Goal: Task Accomplishment & Management: Manage account settings

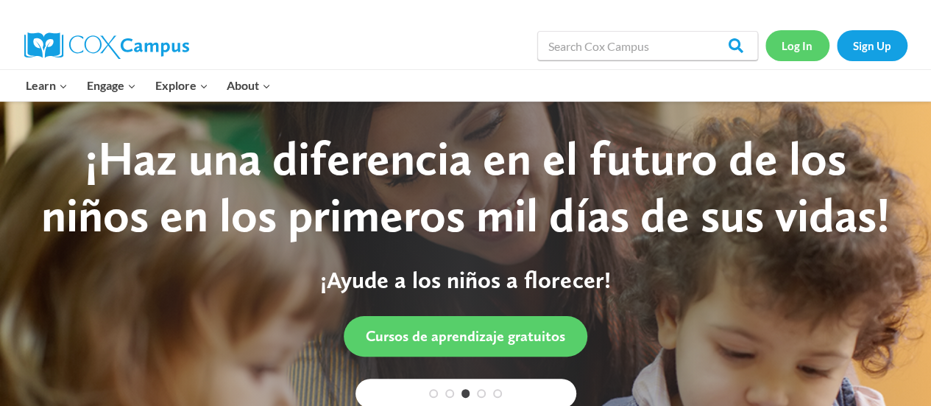
click at [803, 49] on link "Log In" at bounding box center [797, 45] width 64 height 30
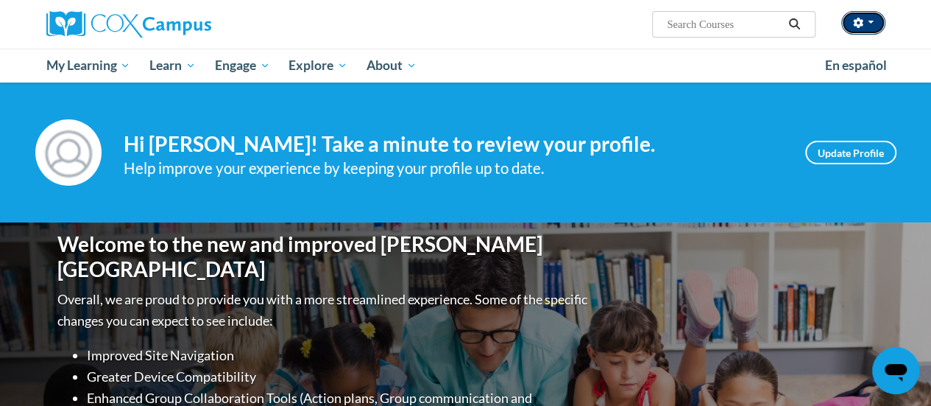
click at [873, 27] on button "button" at bounding box center [863, 23] width 44 height 24
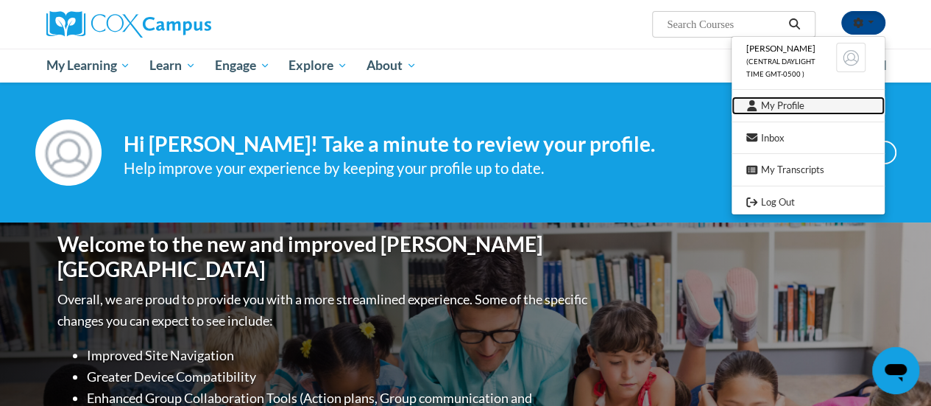
click at [790, 103] on link "My Profile" at bounding box center [808, 105] width 153 height 18
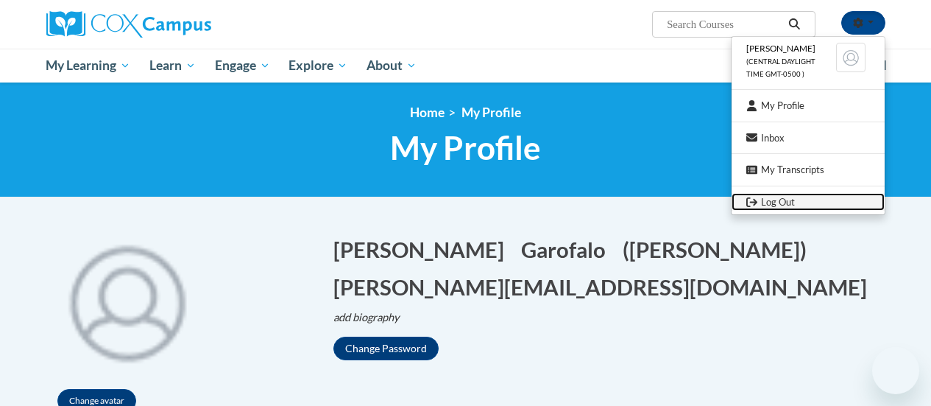
click at [795, 201] on link "Log Out" at bounding box center [808, 202] width 153 height 18
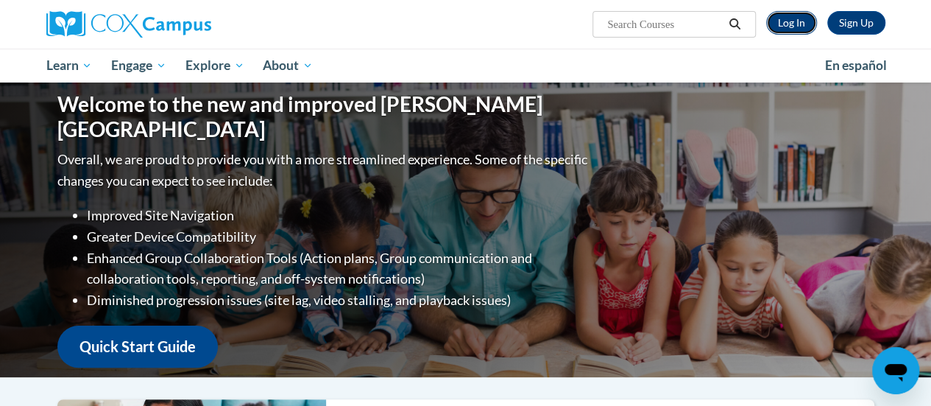
click at [798, 26] on link "Log In" at bounding box center [791, 23] width 51 height 24
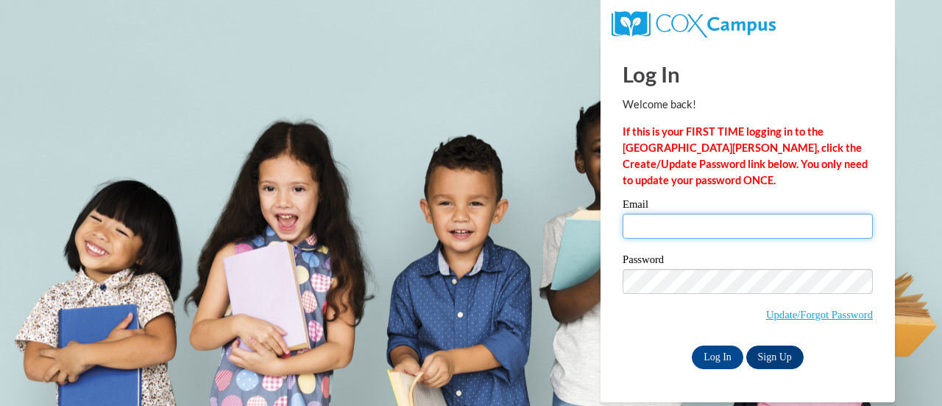
click at [670, 224] on input "Email" at bounding box center [748, 225] width 250 height 25
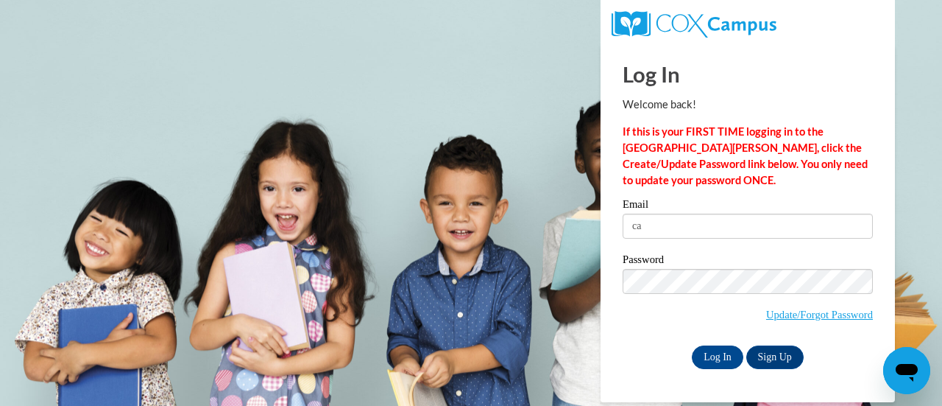
type input "c"
type input "[EMAIL_ADDRESS][DOMAIN_NAME]"
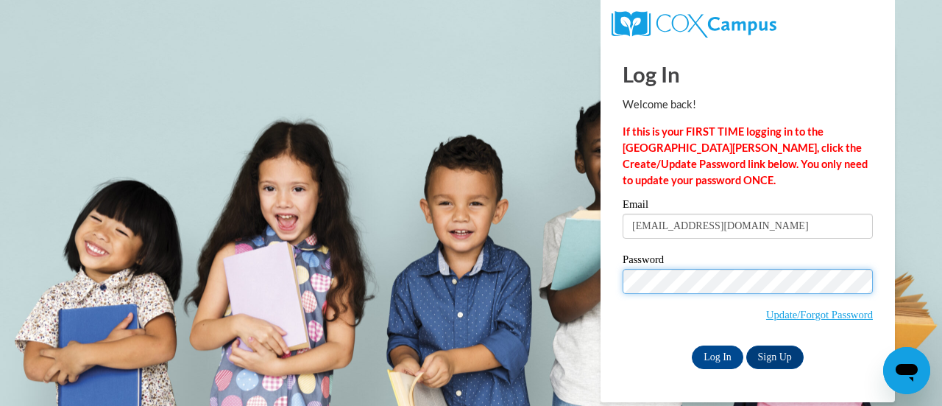
click at [692, 345] on input "Log In" at bounding box center [718, 357] width 52 height 24
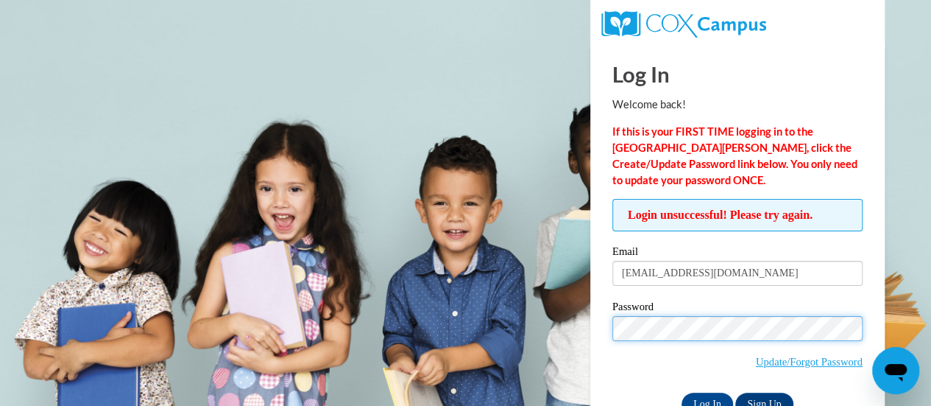
click at [681, 392] on input "Log In" at bounding box center [707, 404] width 52 height 24
